Goal: Task Accomplishment & Management: Use online tool/utility

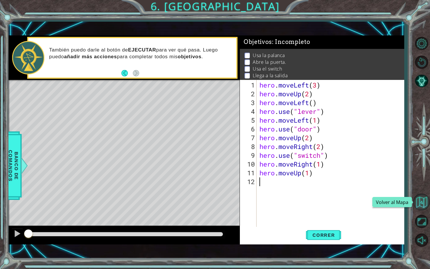
click at [423, 206] on button "Volver al Mapa" at bounding box center [421, 201] width 17 height 17
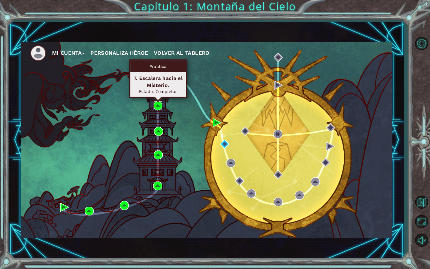
click at [161, 104] on img at bounding box center [158, 105] width 9 height 9
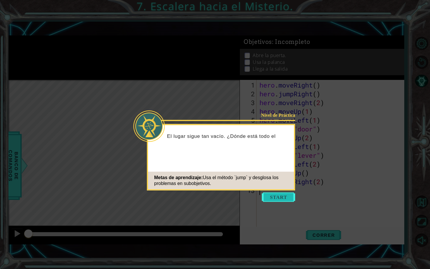
click at [289, 199] on button "Start" at bounding box center [278, 197] width 33 height 9
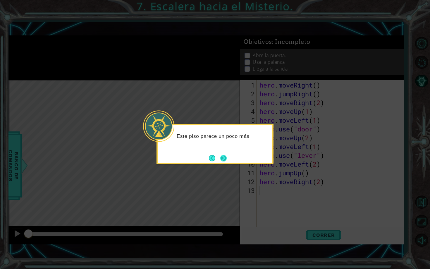
click at [227, 156] on button "Next" at bounding box center [223, 158] width 6 height 6
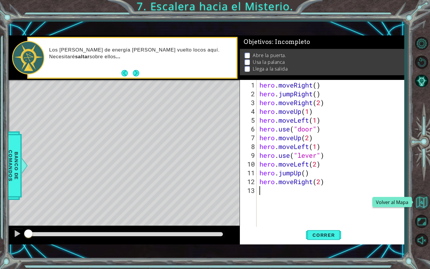
click at [428, 198] on button "Volver al Mapa" at bounding box center [421, 201] width 17 height 17
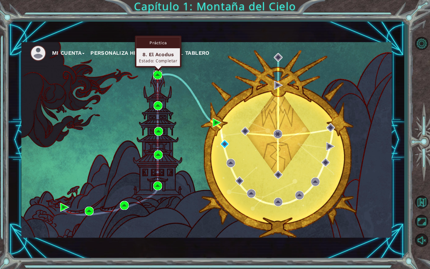
click at [161, 73] on img at bounding box center [157, 75] width 9 height 9
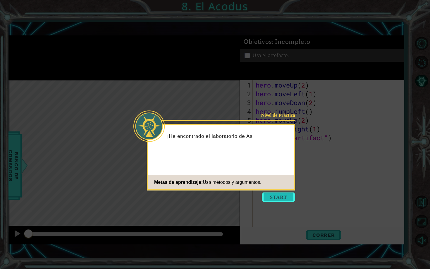
click at [277, 197] on button "Start" at bounding box center [278, 197] width 33 height 9
